Goal: Task Accomplishment & Management: Manage account settings

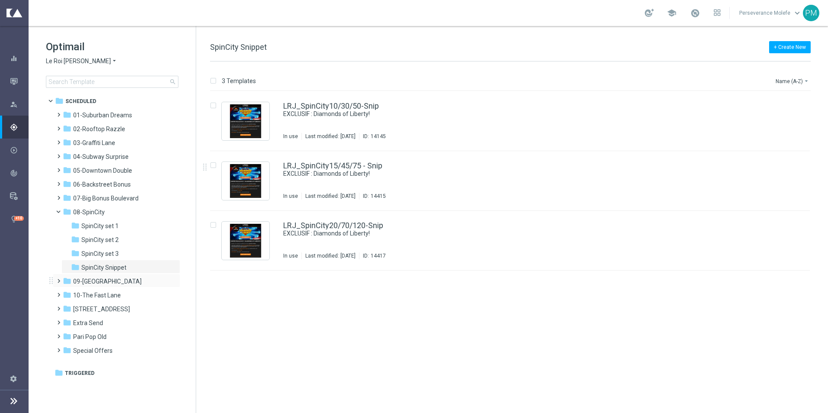
click at [104, 287] on div "folder 09-[GEOGRAPHIC_DATA] more_vert" at bounding box center [116, 281] width 127 height 14
click at [105, 285] on div "folder 09-[GEOGRAPHIC_DATA]" at bounding box center [113, 282] width 100 height 10
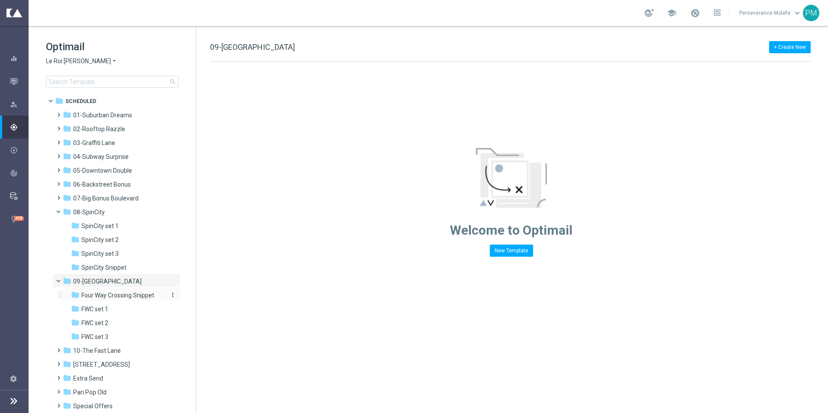
click at [116, 298] on span "Four Way Crossing Snippet" at bounding box center [117, 295] width 73 height 8
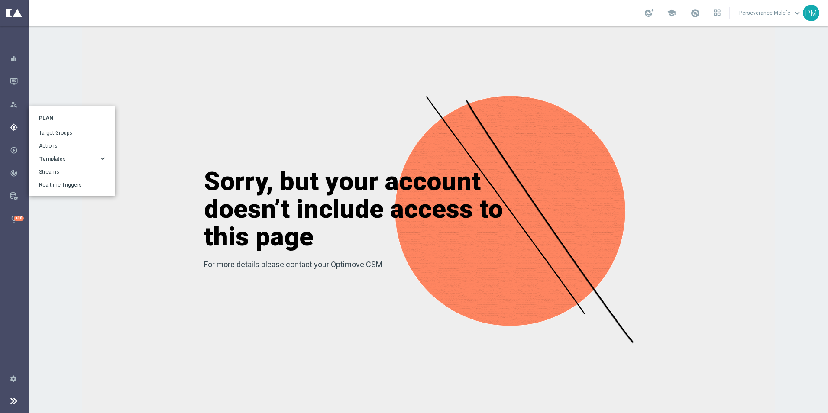
click at [21, 126] on div "gps_fixed Plan" at bounding box center [19, 127] width 18 height 8
click at [56, 159] on span "Templates" at bounding box center [52, 158] width 26 height 5
click at [54, 171] on link "Optimail" at bounding box center [73, 171] width 60 height 7
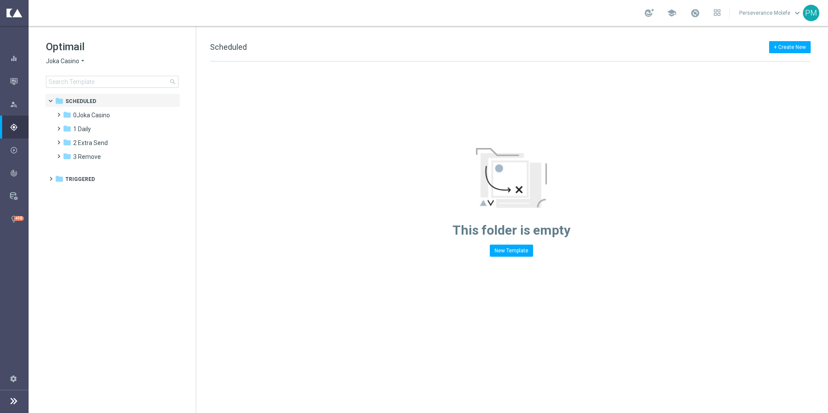
click at [210, 164] on div "This folder is empty New Template" at bounding box center [511, 158] width 630 height 195
click at [83, 67] on div "Optimail Joka Casino arrow_drop_down × Joka Casino search" at bounding box center [121, 64] width 150 height 48
click at [75, 59] on span "Joka Casino" at bounding box center [62, 61] width 33 height 8
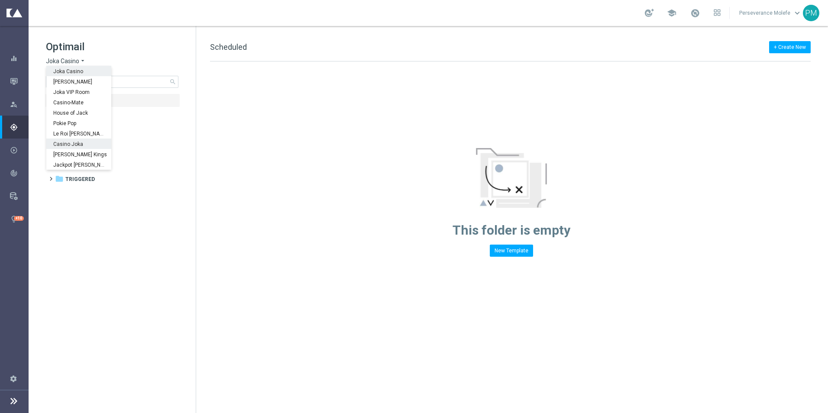
click at [0, 0] on span "Casino Joka" at bounding box center [0, 0] width 0 height 0
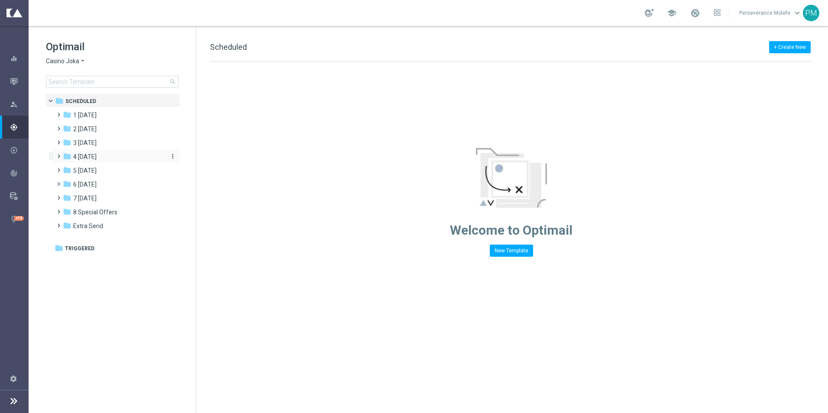
click at [91, 161] on div "folder 4 Friday" at bounding box center [113, 157] width 100 height 10
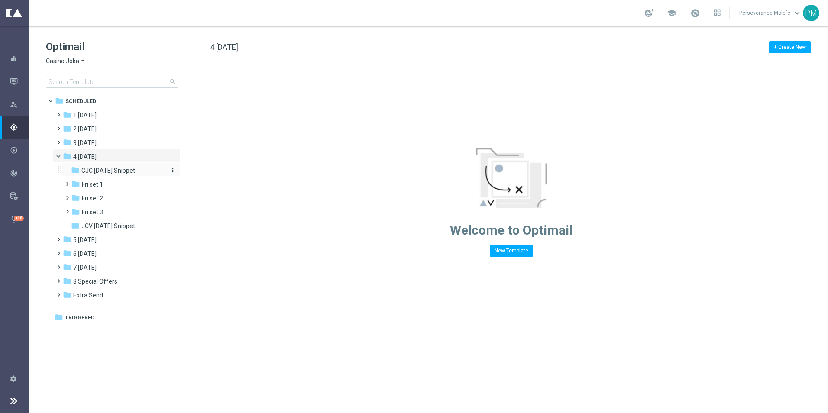
click at [96, 168] on span "CJC Friday Snippet" at bounding box center [108, 171] width 54 height 8
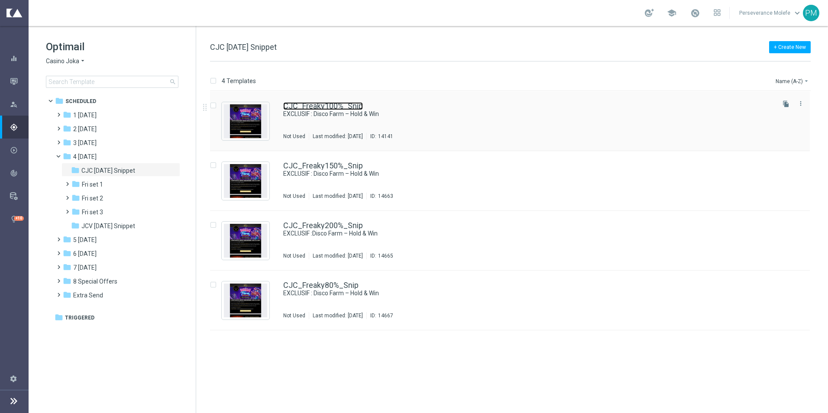
click at [328, 105] on link "CJC_Freaky100%_Snip" at bounding box center [323, 106] width 80 height 8
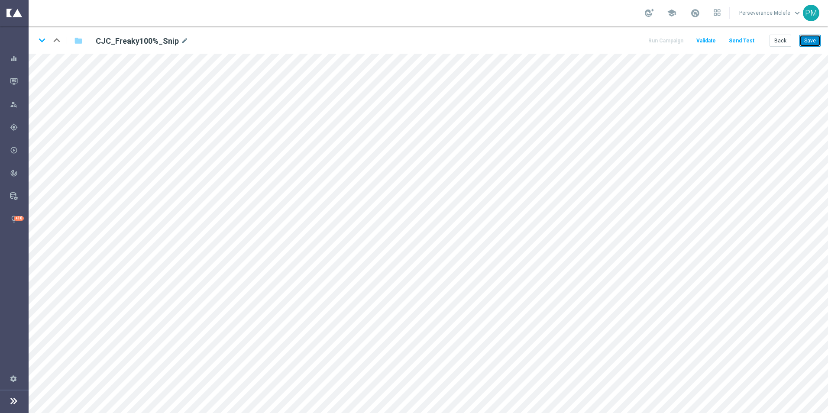
drag, startPoint x: 806, startPoint y: 42, endPoint x: 811, endPoint y: 43, distance: 5.6
click at [811, 43] on button "Save" at bounding box center [809, 41] width 21 height 12
click at [41, 36] on icon "keyboard_arrow_down" at bounding box center [42, 40] width 13 height 13
click at [55, 42] on icon "keyboard_arrow_up" at bounding box center [56, 40] width 13 height 13
click at [806, 39] on button "Save" at bounding box center [809, 41] width 21 height 12
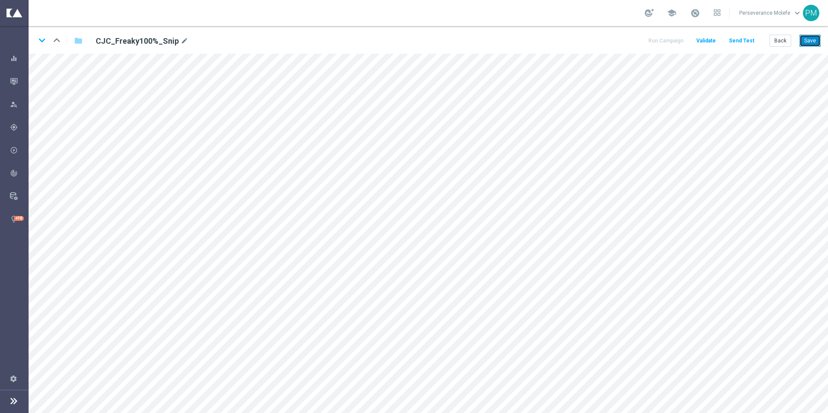
click at [805, 42] on button "Save" at bounding box center [809, 41] width 21 height 12
click at [43, 42] on icon "keyboard_arrow_down" at bounding box center [42, 40] width 13 height 13
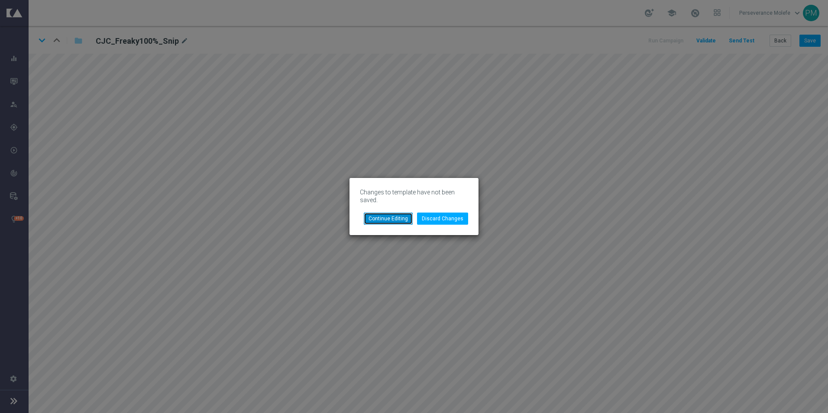
click at [379, 222] on button "Continue Editing" at bounding box center [388, 219] width 49 height 12
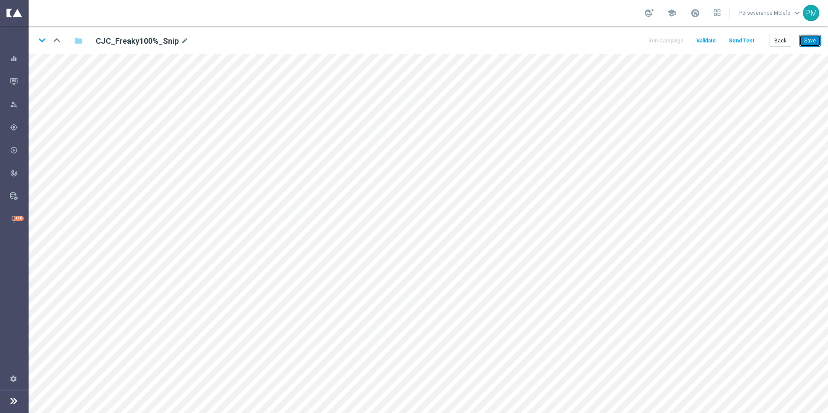
click at [808, 41] on button "Save" at bounding box center [809, 41] width 21 height 12
click at [42, 41] on icon "keyboard_arrow_down" at bounding box center [42, 40] width 13 height 13
click at [807, 41] on button "Save" at bounding box center [809, 41] width 21 height 12
click at [42, 42] on icon "keyboard_arrow_down" at bounding box center [42, 40] width 13 height 13
click at [803, 39] on button "Save" at bounding box center [809, 41] width 21 height 12
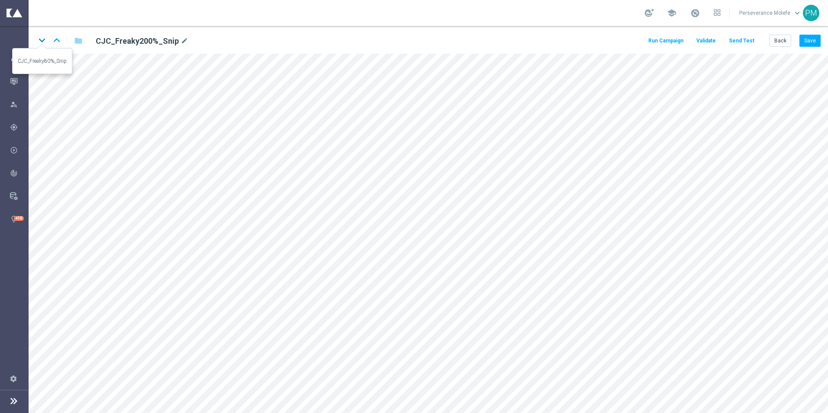
click at [40, 43] on icon "keyboard_arrow_down" at bounding box center [42, 40] width 13 height 13
click at [817, 39] on button "Save" at bounding box center [809, 41] width 21 height 12
click at [805, 45] on button "Save" at bounding box center [809, 41] width 21 height 12
click at [777, 43] on button "Back" at bounding box center [780, 41] width 22 height 12
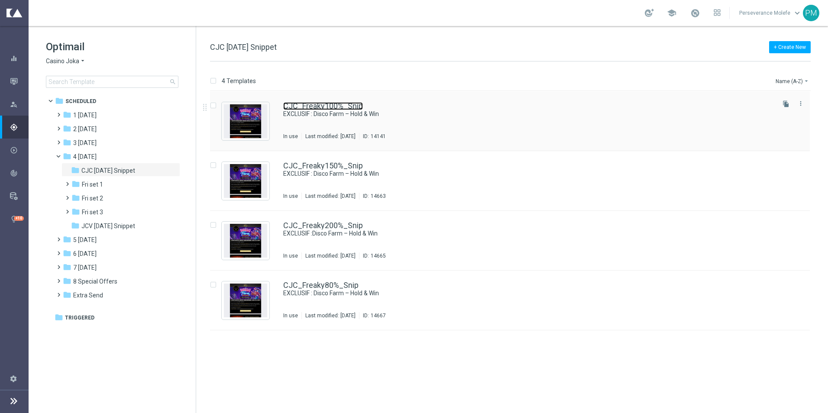
click at [328, 107] on link "CJC_Freaky100%_Snip" at bounding box center [323, 106] width 80 height 8
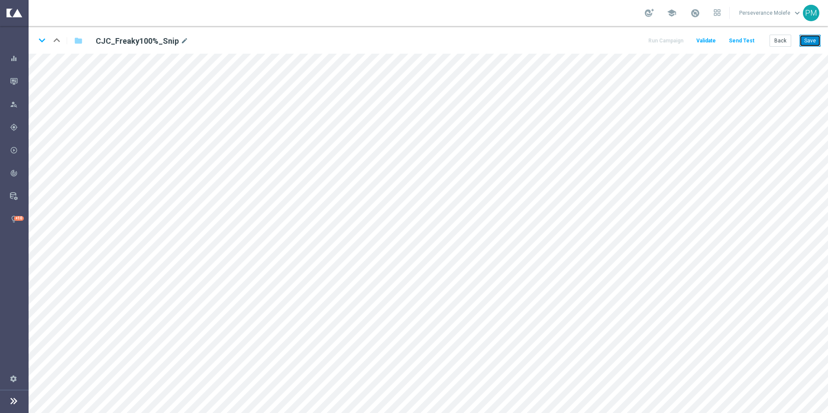
click at [820, 40] on button "Save" at bounding box center [809, 41] width 21 height 12
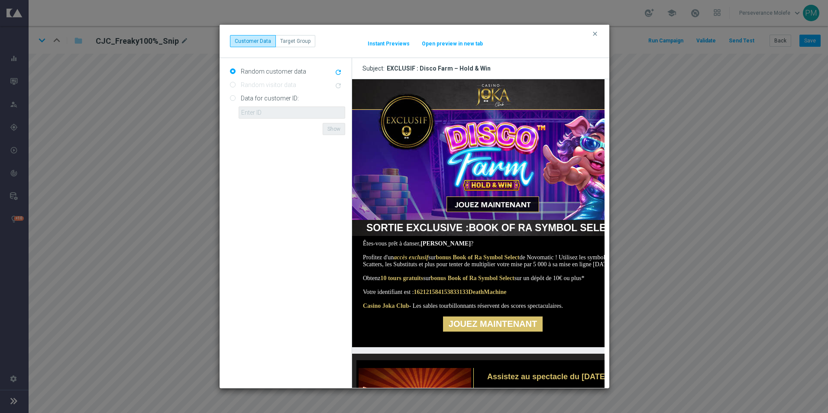
click at [439, 45] on button "Open preview in new tab" at bounding box center [452, 43] width 62 height 7
click at [598, 32] on button "clear" at bounding box center [596, 34] width 10 height 8
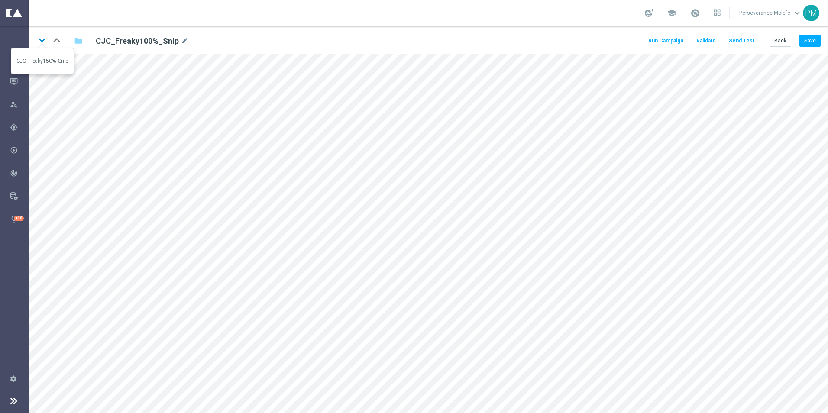
click at [39, 36] on icon "keyboard_arrow_down" at bounding box center [42, 40] width 13 height 13
click at [807, 38] on button "Save" at bounding box center [809, 41] width 21 height 12
click at [43, 42] on icon "keyboard_arrow_down" at bounding box center [42, 40] width 13 height 13
click at [818, 39] on button "Save" at bounding box center [809, 41] width 21 height 12
click at [774, 38] on button "Back" at bounding box center [780, 41] width 22 height 12
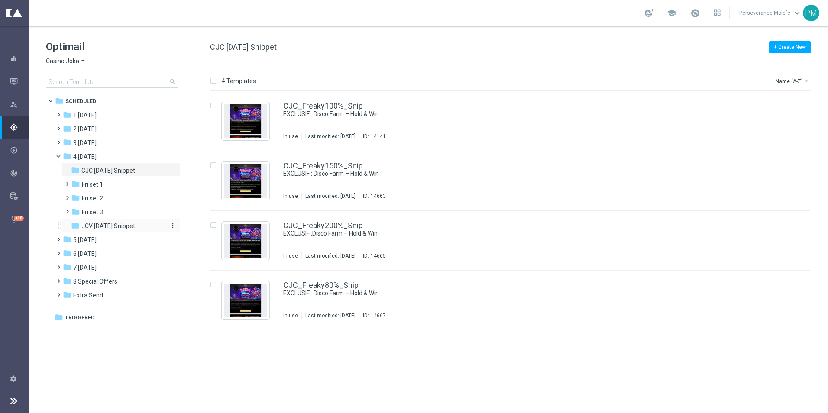
click at [131, 226] on span "JCV Friday Snippet" at bounding box center [108, 226] width 54 height 8
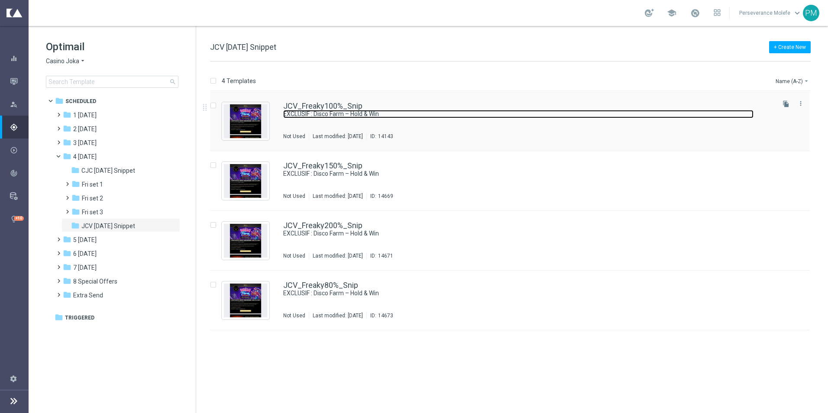
click at [342, 110] on link "EXCLUSIF : Disco Farm – Hold & Win" at bounding box center [518, 114] width 470 height 8
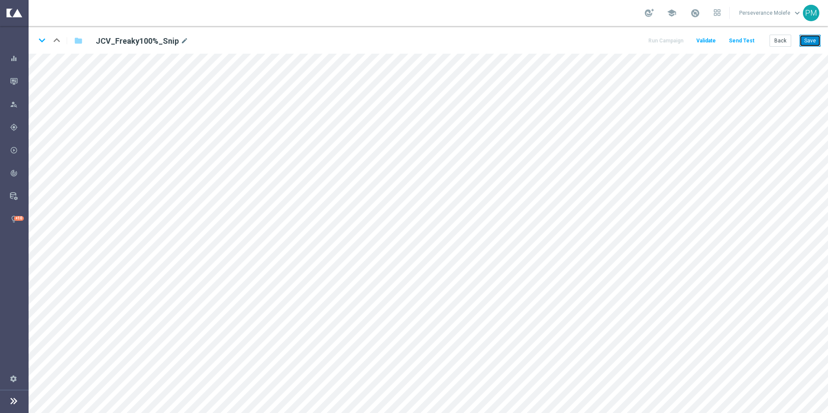
click at [805, 38] on button "Save" at bounding box center [809, 41] width 21 height 12
click at [39, 42] on icon "keyboard_arrow_down" at bounding box center [42, 40] width 13 height 13
click at [805, 43] on button "Save" at bounding box center [809, 41] width 21 height 12
click at [45, 43] on icon "keyboard_arrow_down" at bounding box center [42, 40] width 13 height 13
click at [806, 43] on button "Save" at bounding box center [809, 41] width 21 height 12
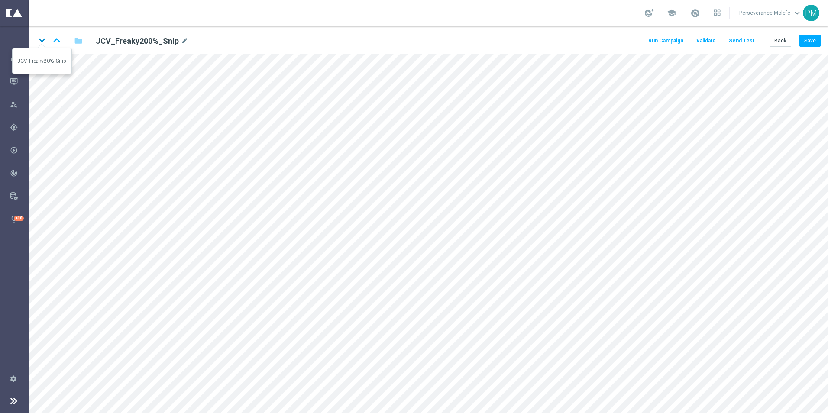
click at [39, 43] on icon "keyboard_arrow_down" at bounding box center [42, 40] width 13 height 13
click at [817, 38] on button "Save" at bounding box center [809, 41] width 21 height 12
click at [784, 42] on button "Back" at bounding box center [780, 41] width 22 height 12
